Goal: Information Seeking & Learning: Learn about a topic

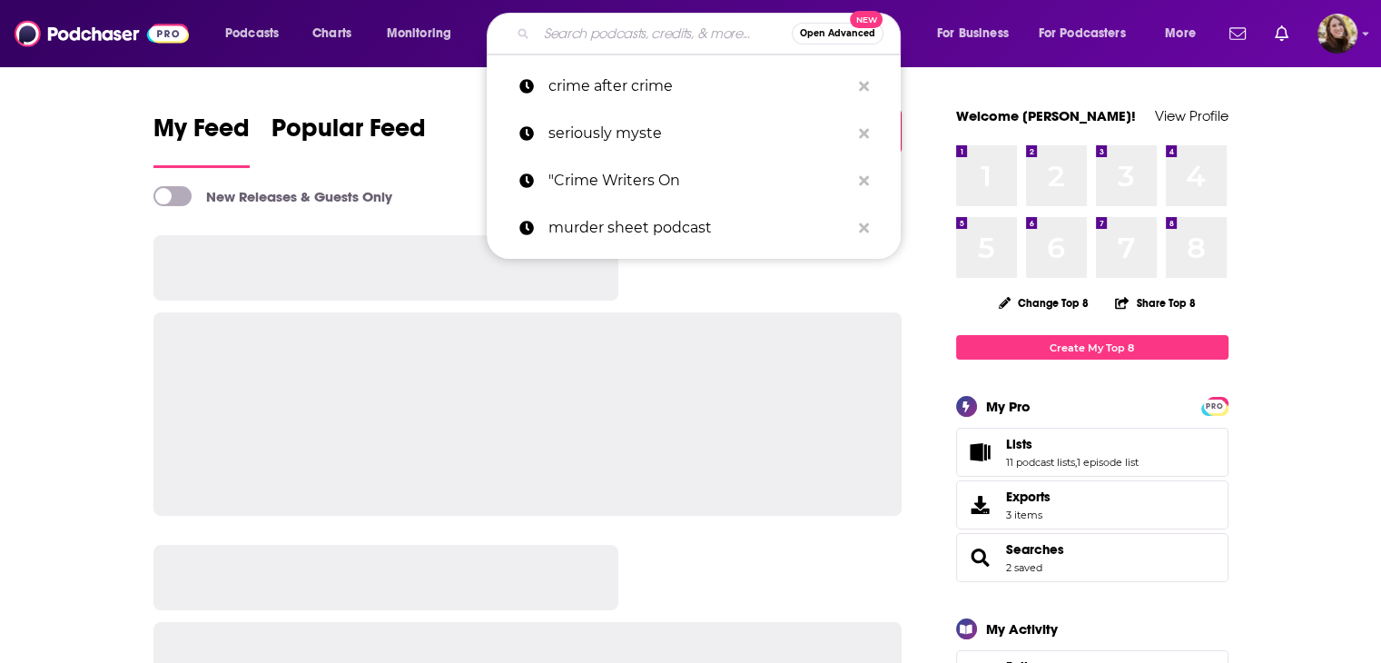
click at [665, 39] on input "Search podcasts, credits, & more..." at bounding box center [664, 33] width 255 height 29
paste input ""CBC Crime Story ""
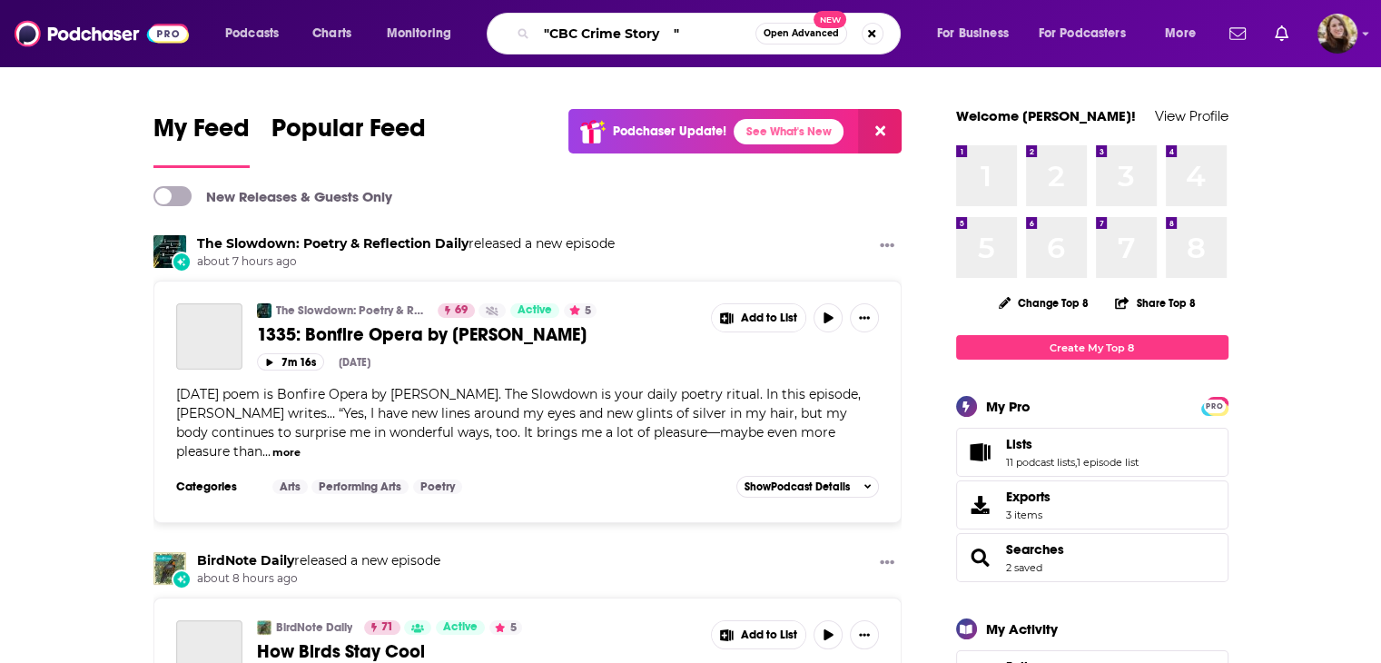
drag, startPoint x: 674, startPoint y: 25, endPoint x: 735, endPoint y: 23, distance: 60.9
click at [735, 23] on input ""CBC Crime Story "" at bounding box center [646, 33] width 219 height 29
click at [548, 28] on input ""CBC Crime Story" at bounding box center [646, 33] width 219 height 29
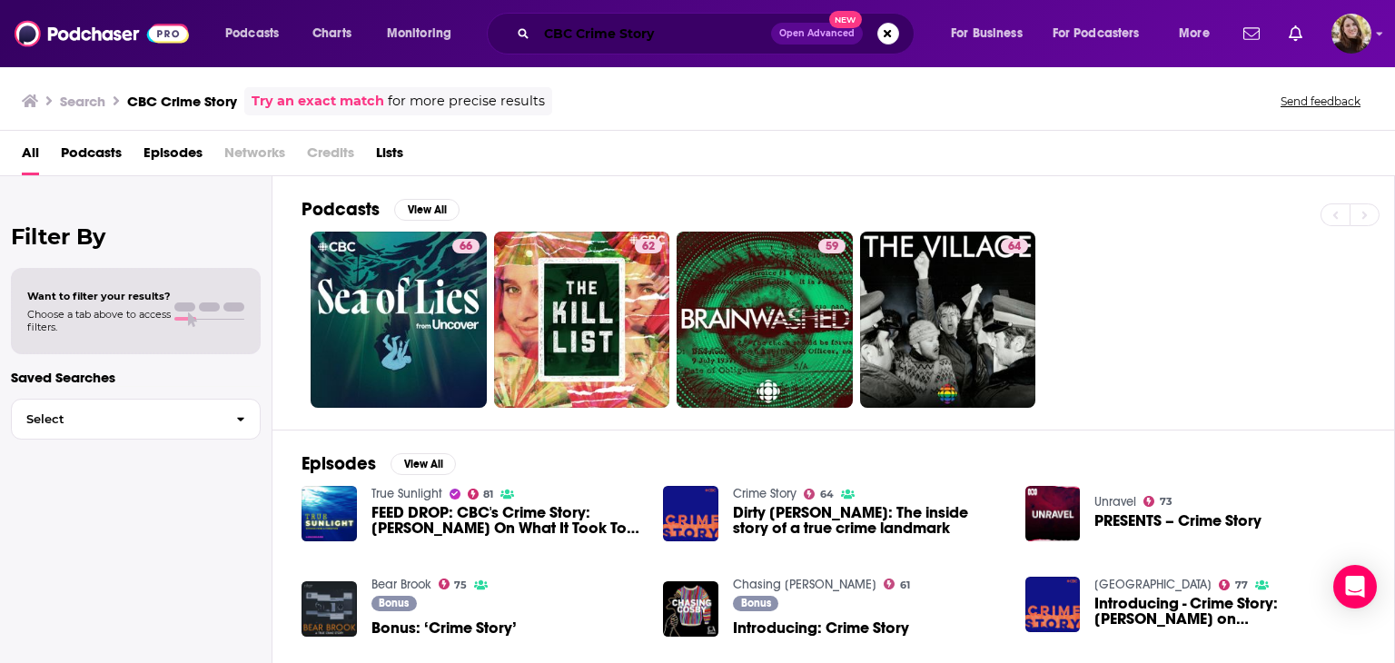
drag, startPoint x: 574, startPoint y: 34, endPoint x: 393, endPoint y: 8, distance: 182.5
click at [437, 40] on div "Podcasts Charts Monitoring CBC Crime Story Open Advanced New For Business For P…" at bounding box center [719, 34] width 1014 height 42
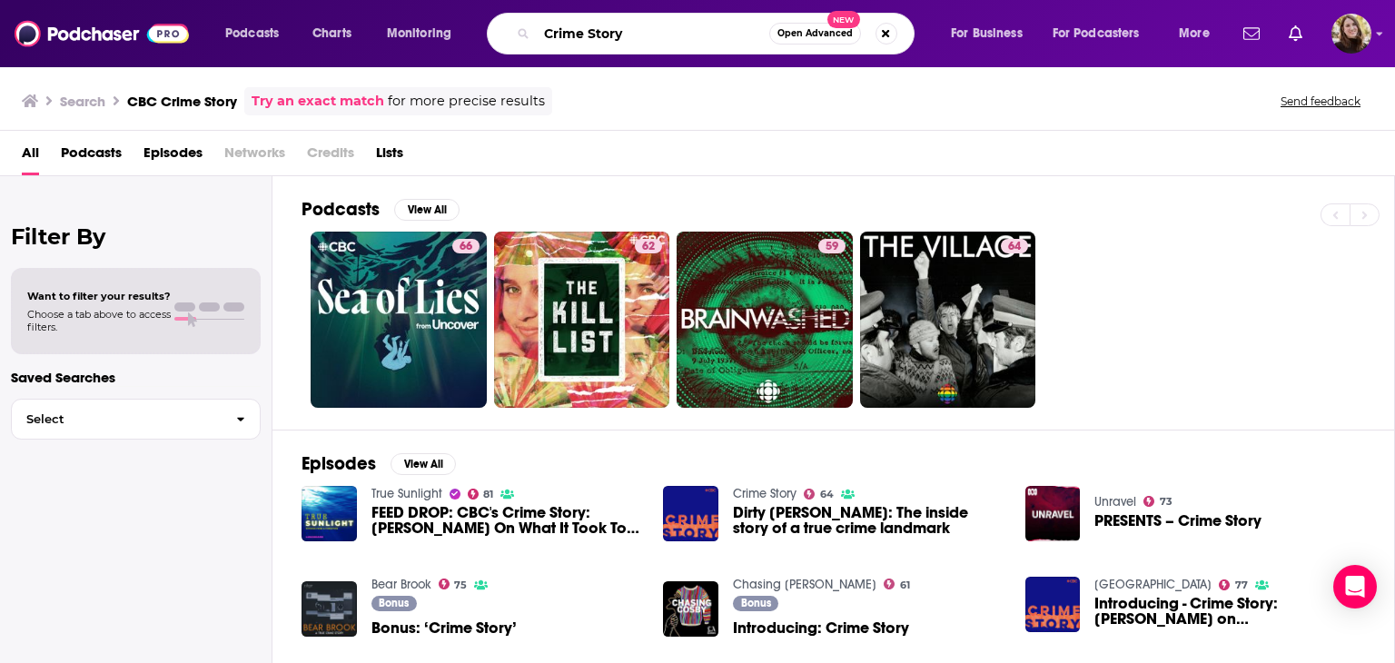
type input "Crime Story"
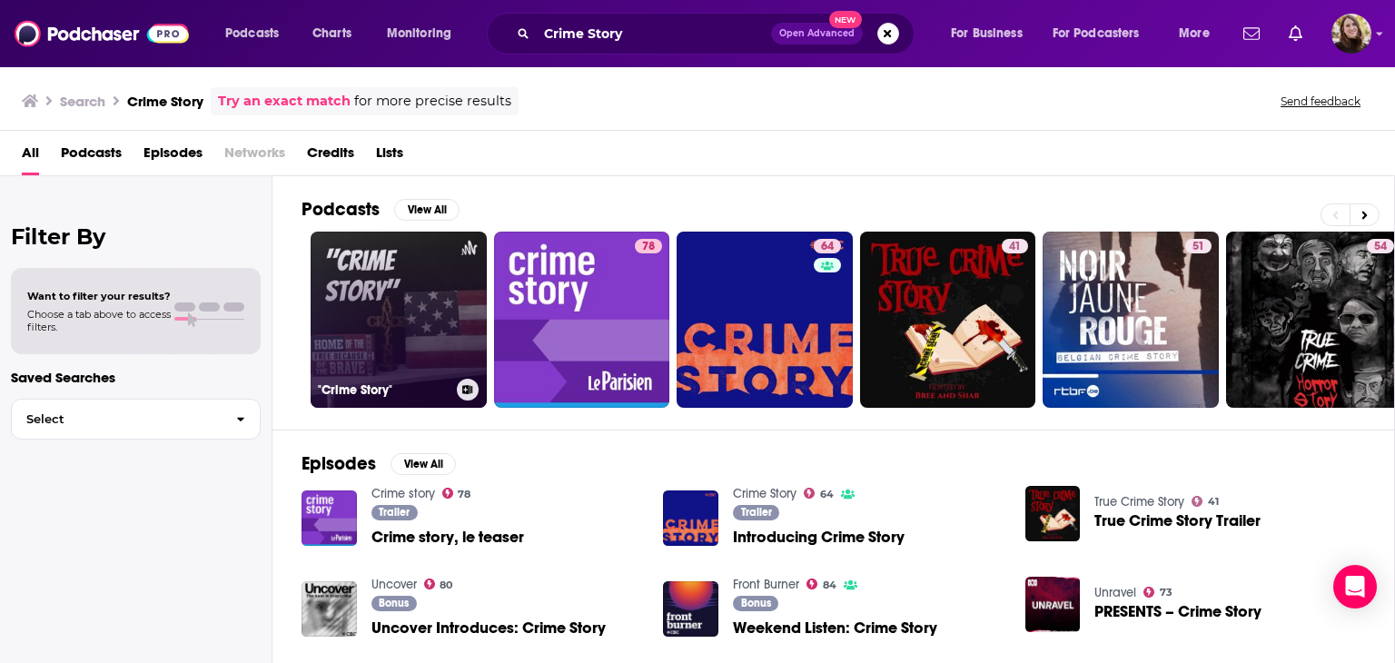
click at [377, 326] on link ""Crime Story"" at bounding box center [399, 320] width 176 height 176
